Goal: Information Seeking & Learning: Learn about a topic

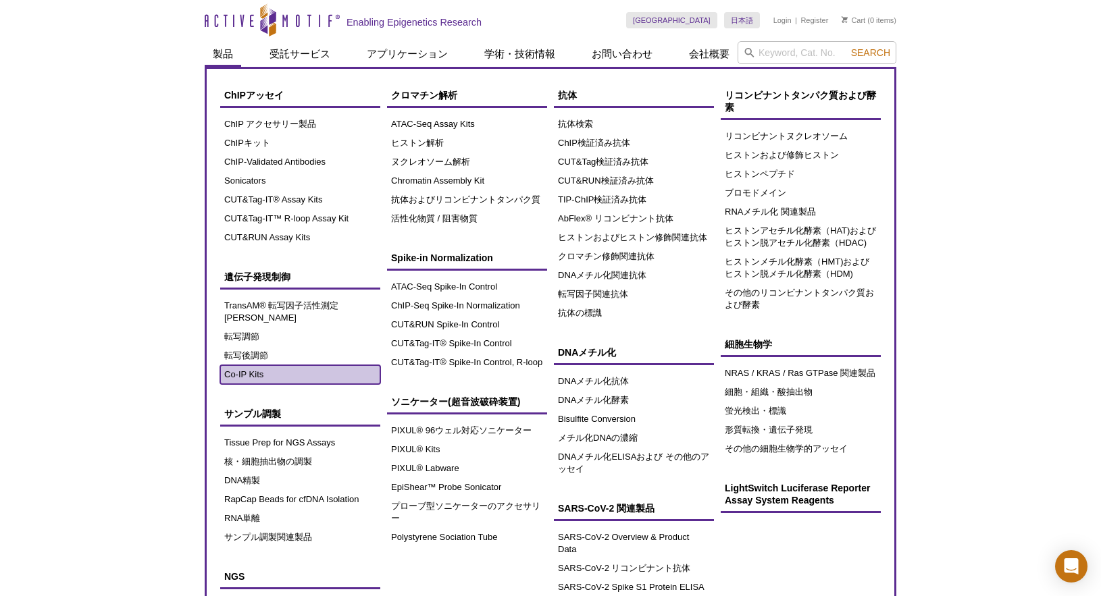
click at [238, 365] on link "Co-IP Kits" at bounding box center [300, 374] width 160 height 19
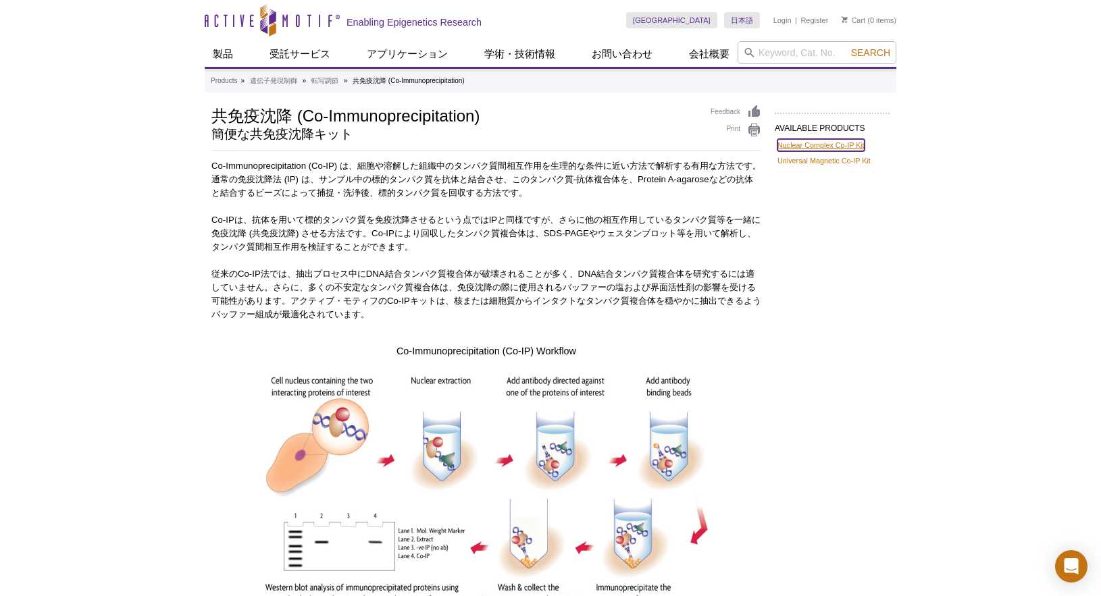
click at [805, 147] on link "Nuclear Complex Co-IP Kit" at bounding box center [820, 145] width 87 height 12
